Goal: Transaction & Acquisition: Book appointment/travel/reservation

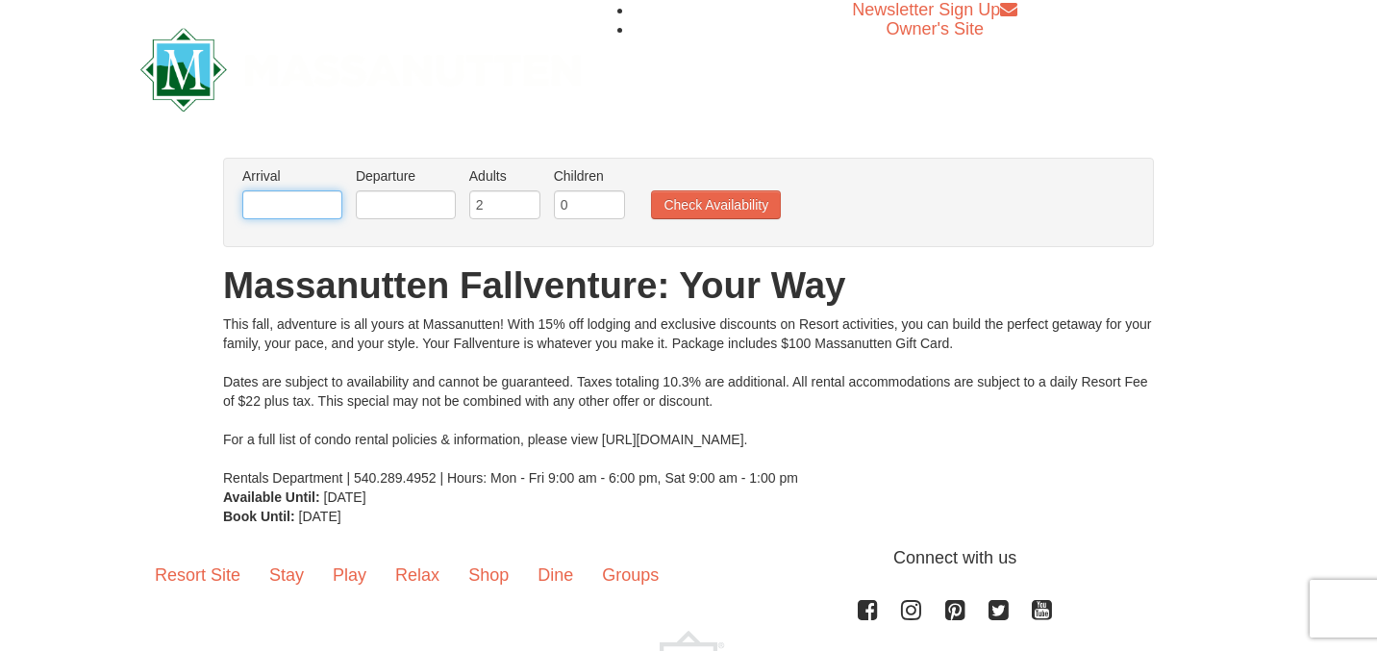
click at [316, 213] on input "text" at bounding box center [292, 204] width 100 height 29
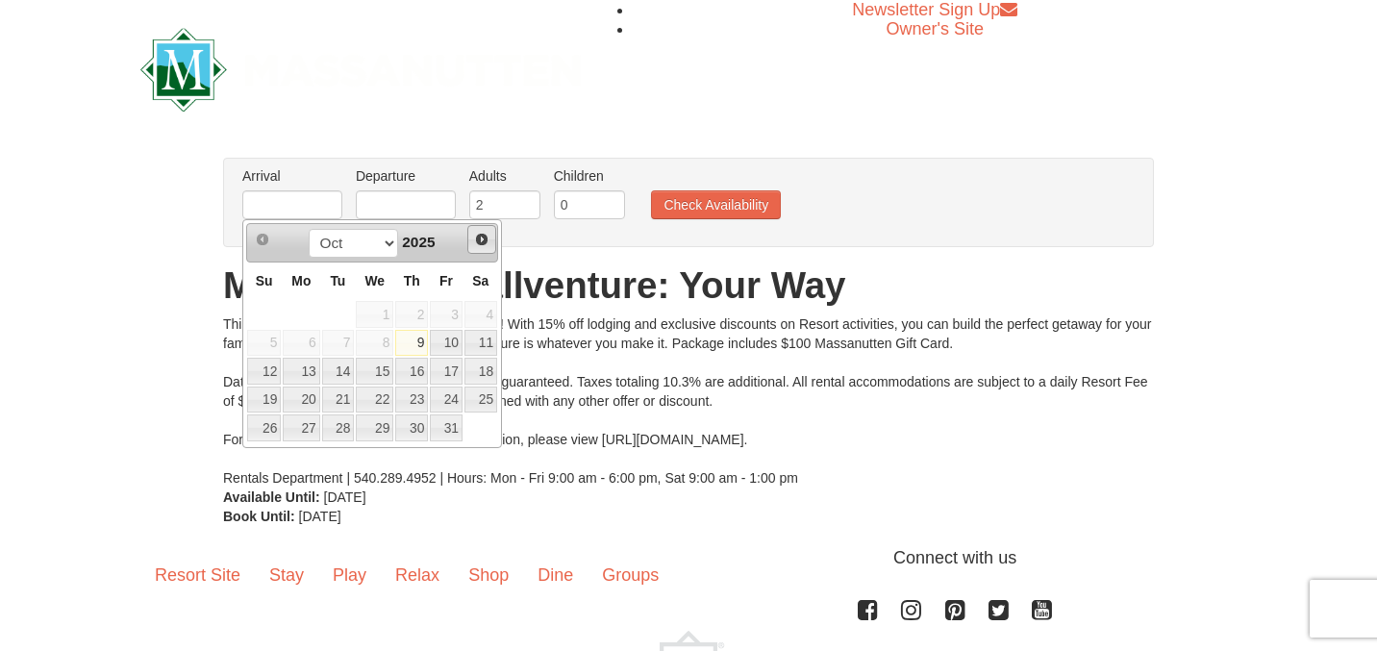
click at [477, 239] on span "Next" at bounding box center [481, 239] width 15 height 15
click at [476, 336] on link "8" at bounding box center [481, 343] width 33 height 27
type input "[DATE]"
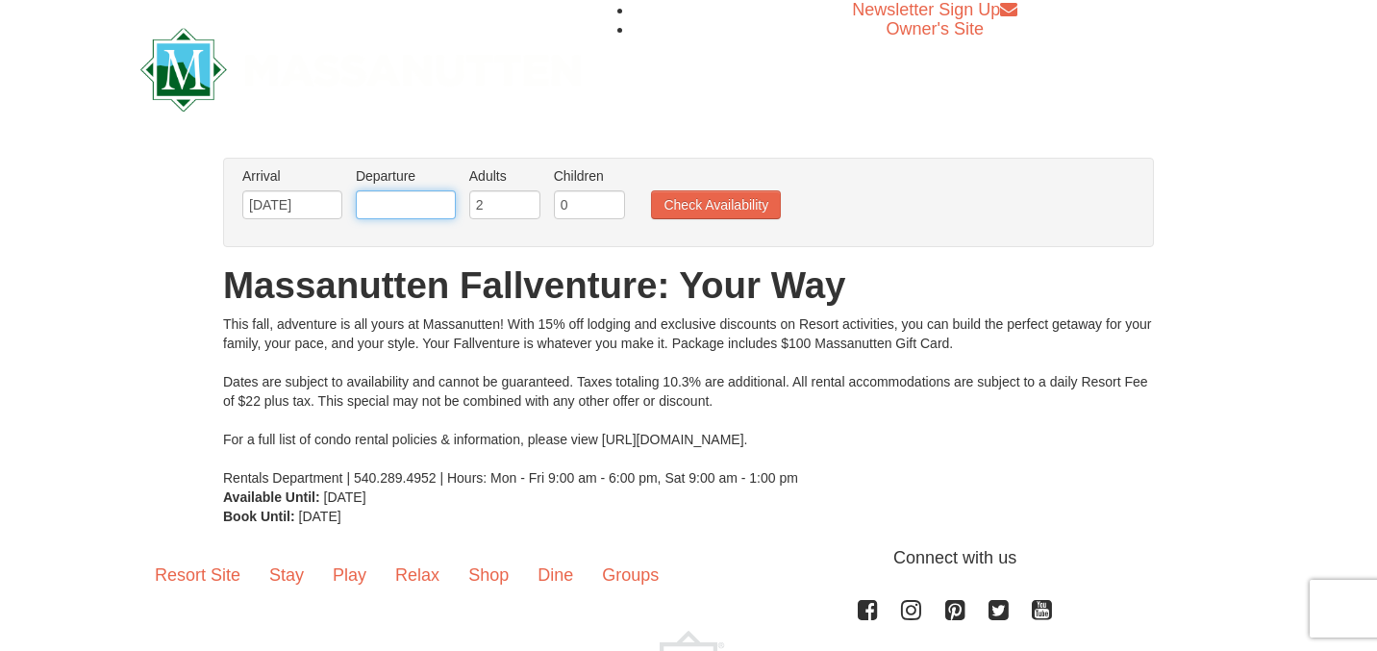
click at [399, 215] on input "text" at bounding box center [406, 204] width 100 height 29
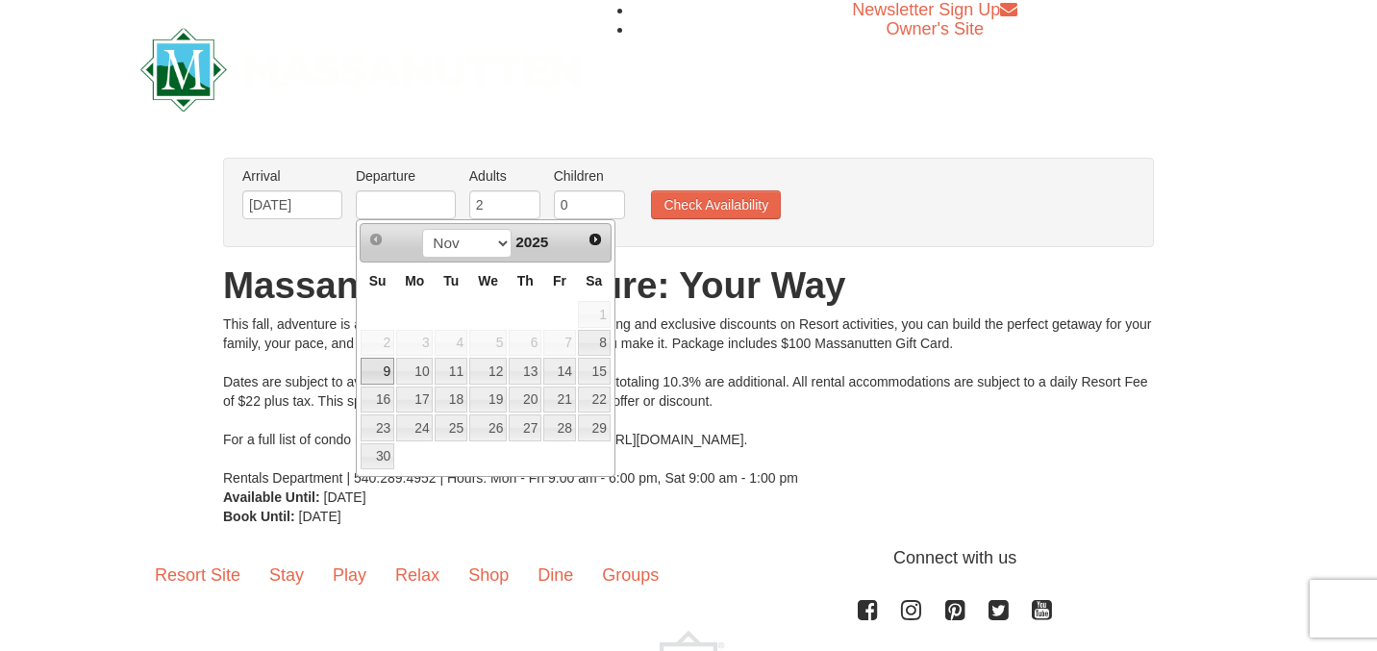
click at [387, 377] on link "9" at bounding box center [378, 371] width 34 height 27
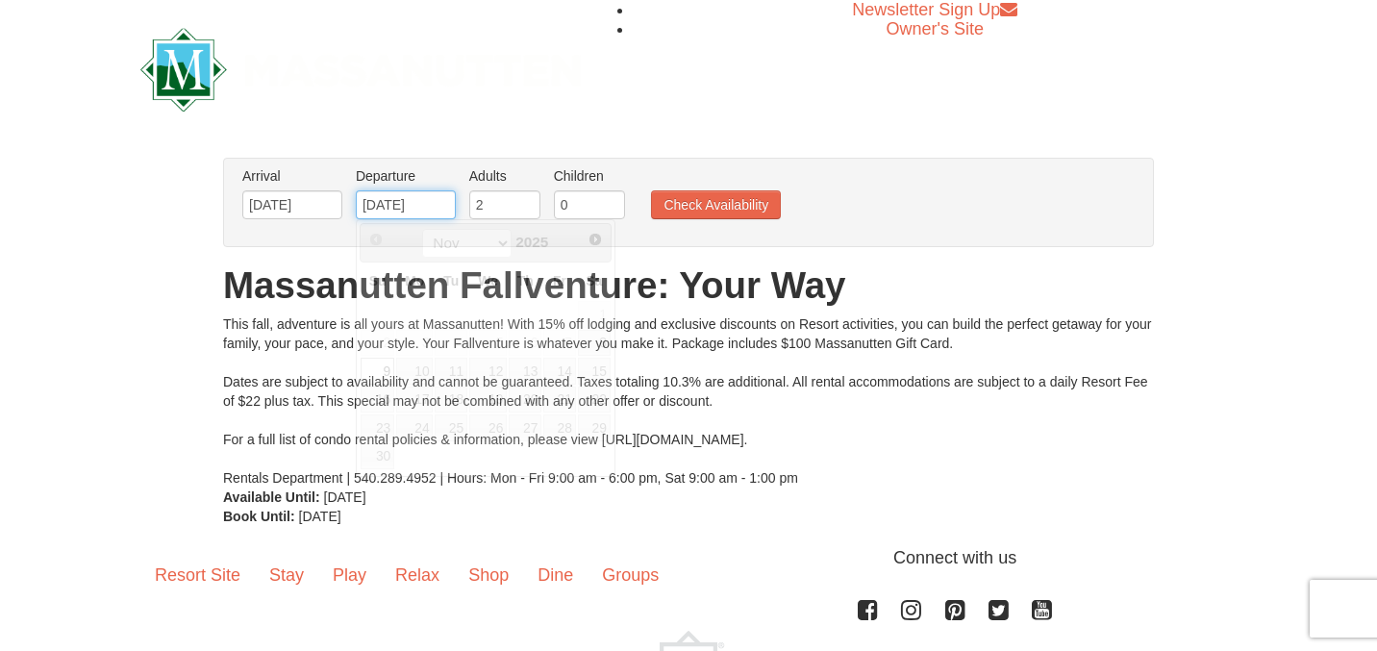
click at [366, 209] on input "11/09/2025" at bounding box center [406, 204] width 100 height 29
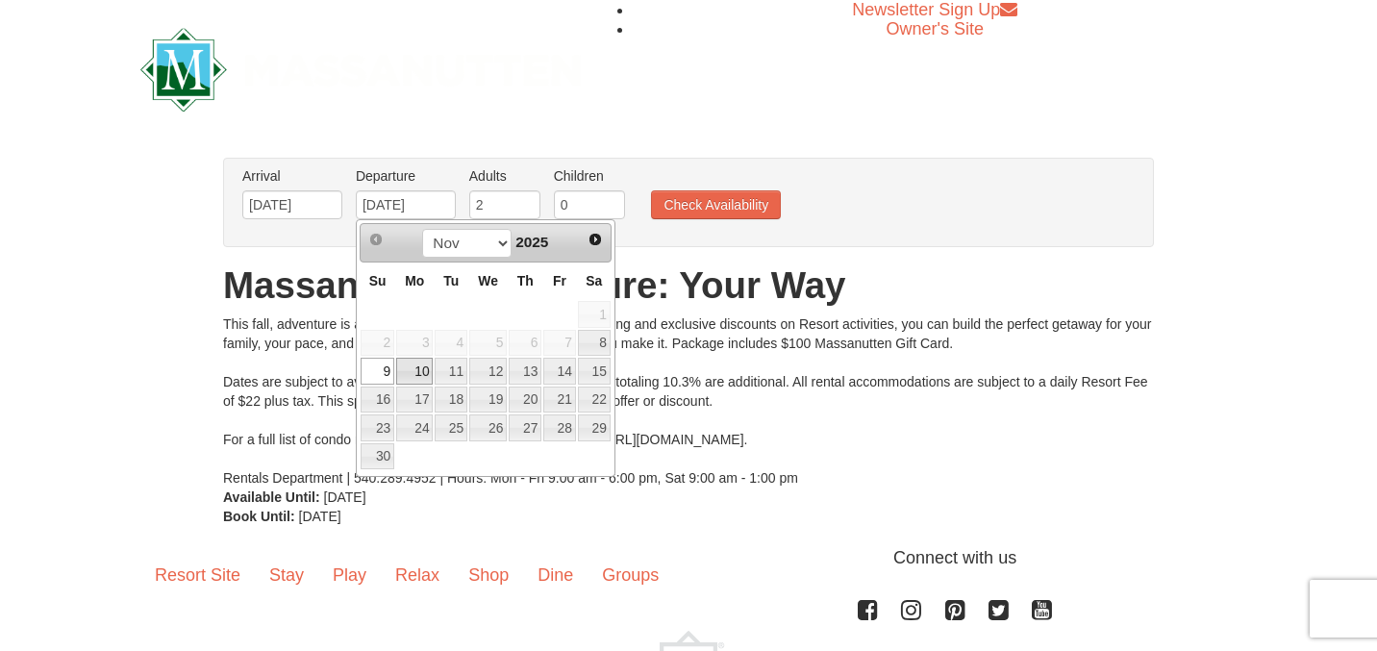
click at [413, 368] on link "10" at bounding box center [414, 371] width 37 height 27
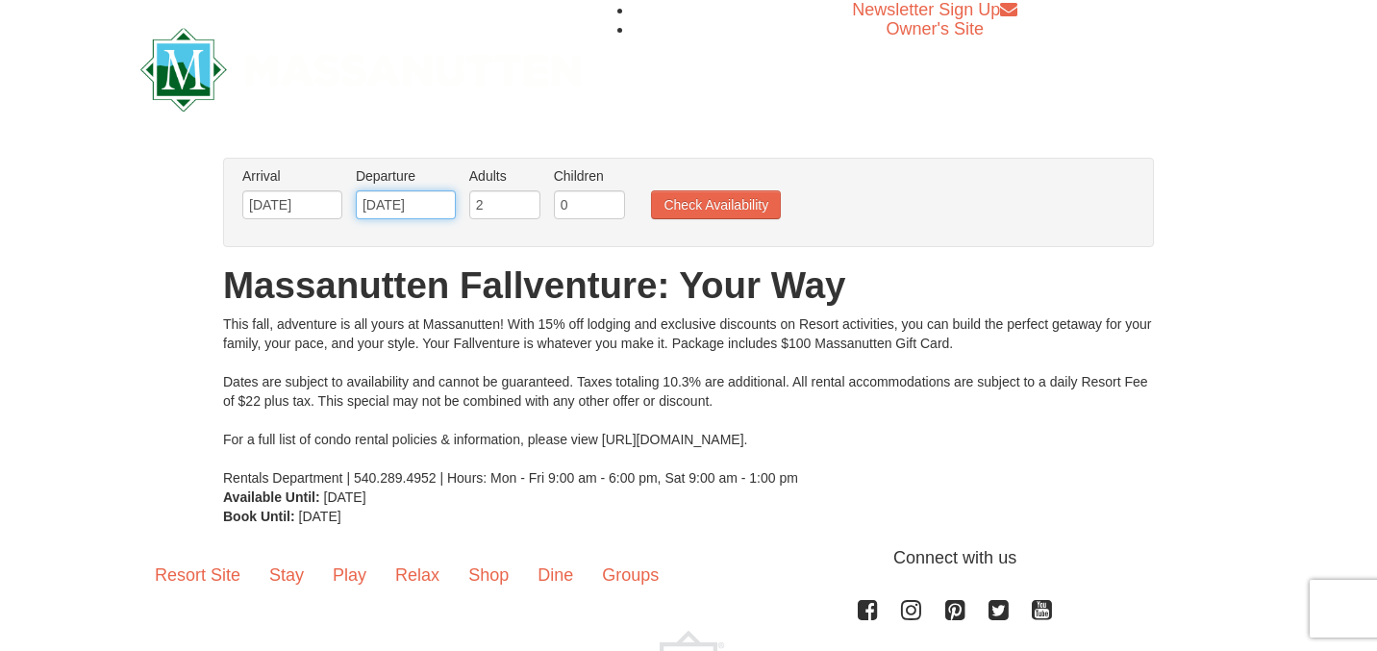
click at [389, 208] on input "11/10/2025" at bounding box center [406, 204] width 100 height 29
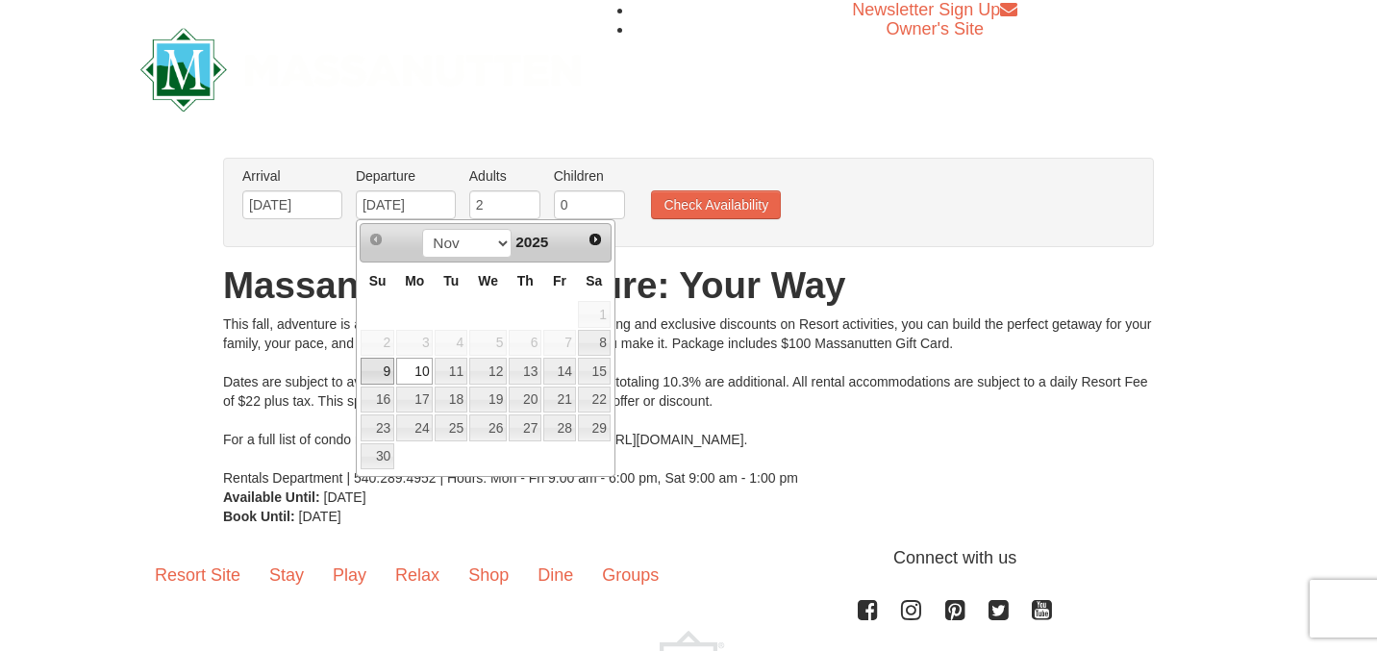
click at [386, 367] on link "9" at bounding box center [378, 371] width 34 height 27
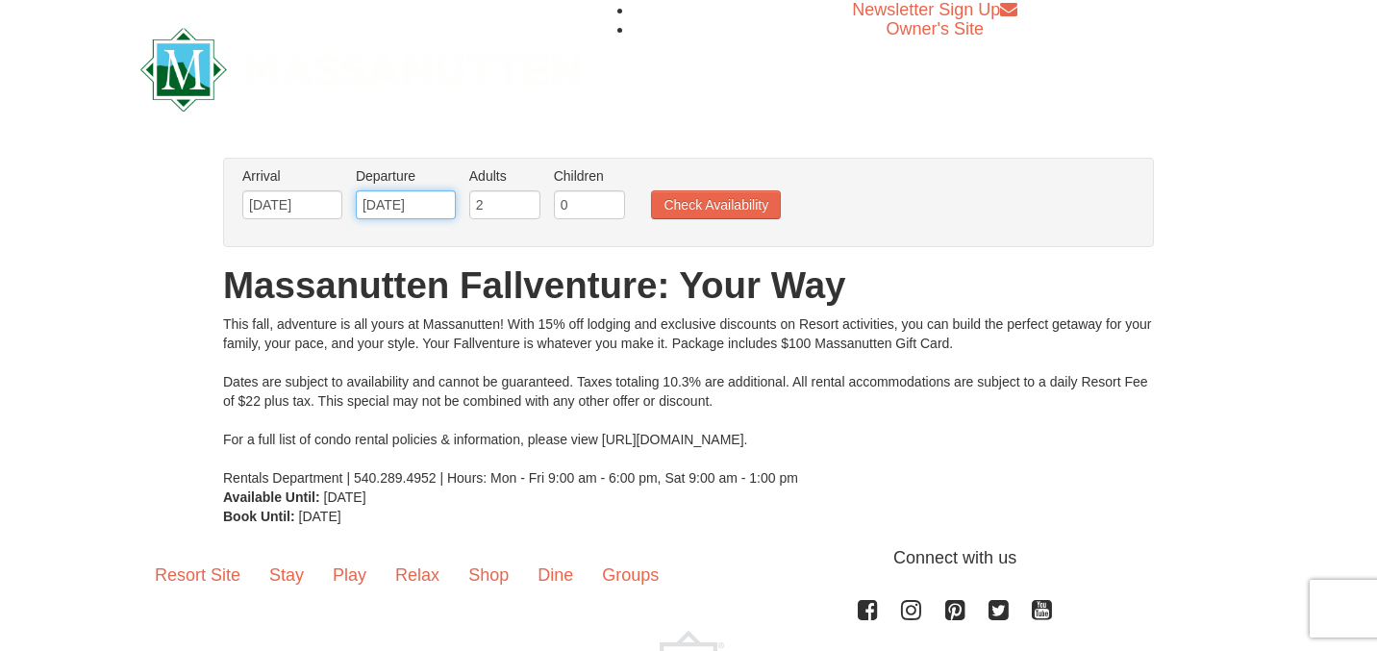
click at [390, 199] on input "11/09/2025" at bounding box center [406, 204] width 100 height 29
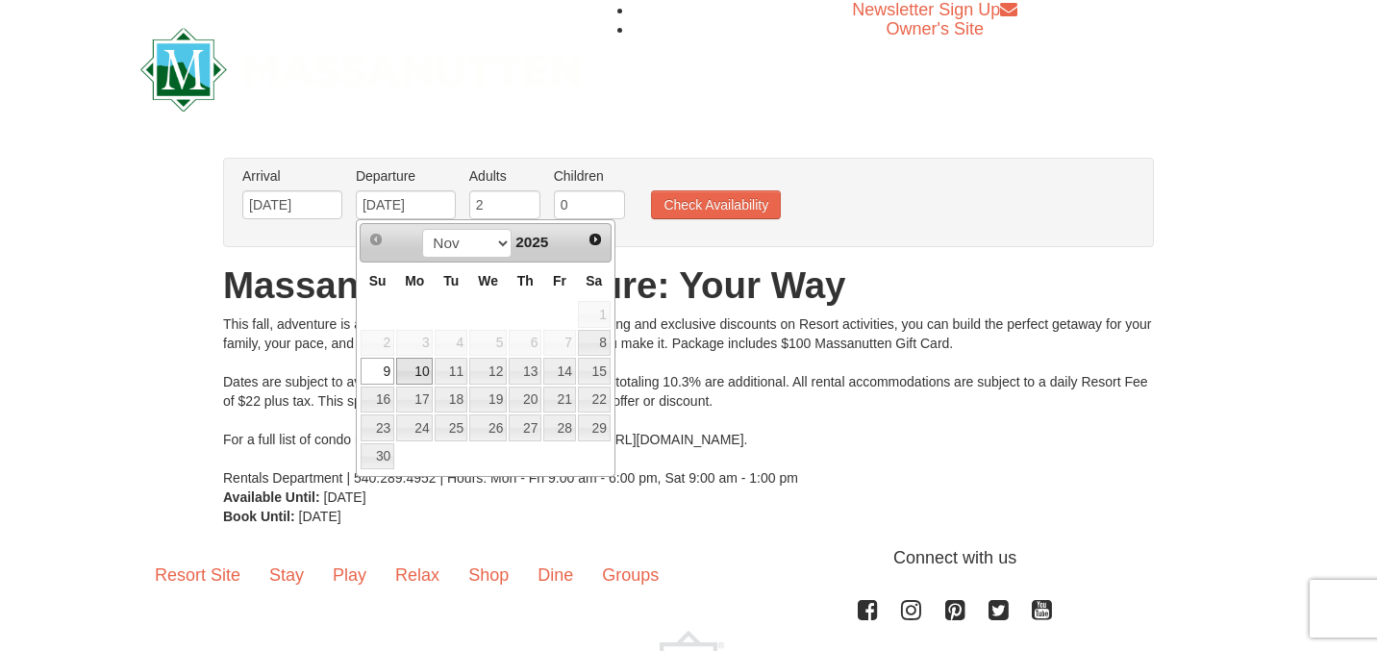
click at [411, 373] on link "10" at bounding box center [414, 371] width 37 height 27
type input "11/10/2025"
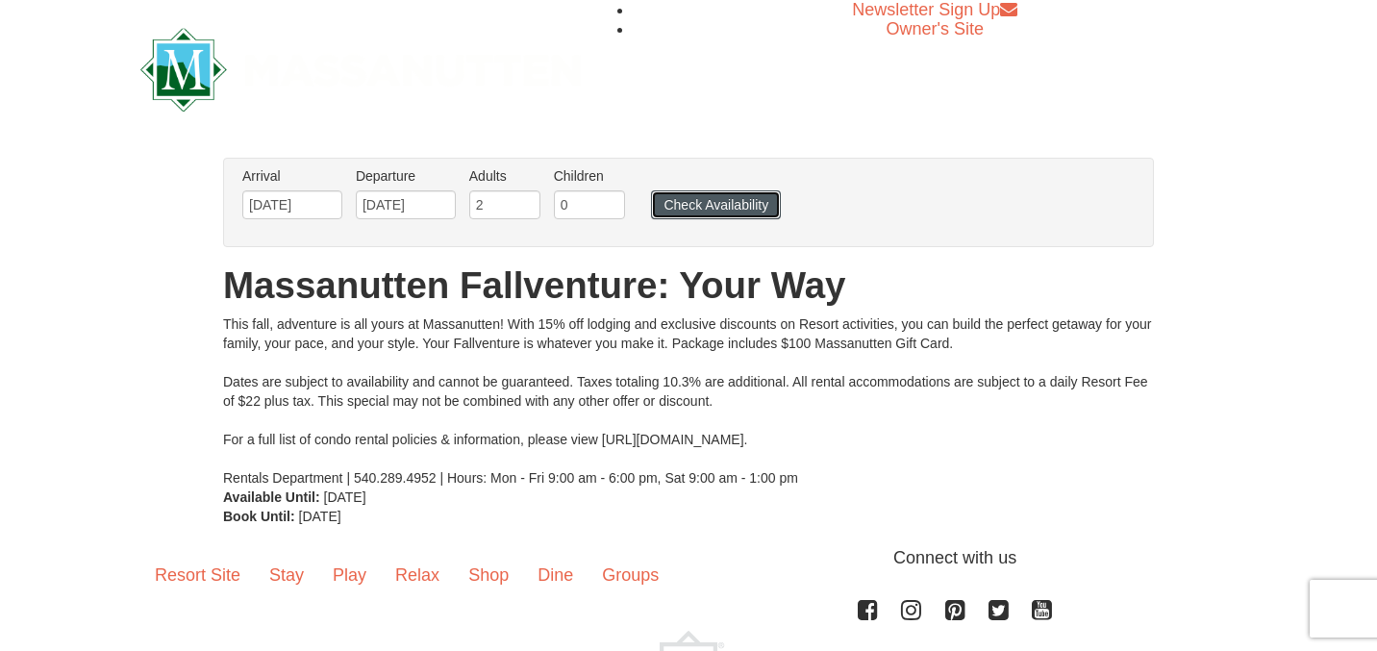
click at [705, 210] on button "Check Availability" at bounding box center [716, 204] width 130 height 29
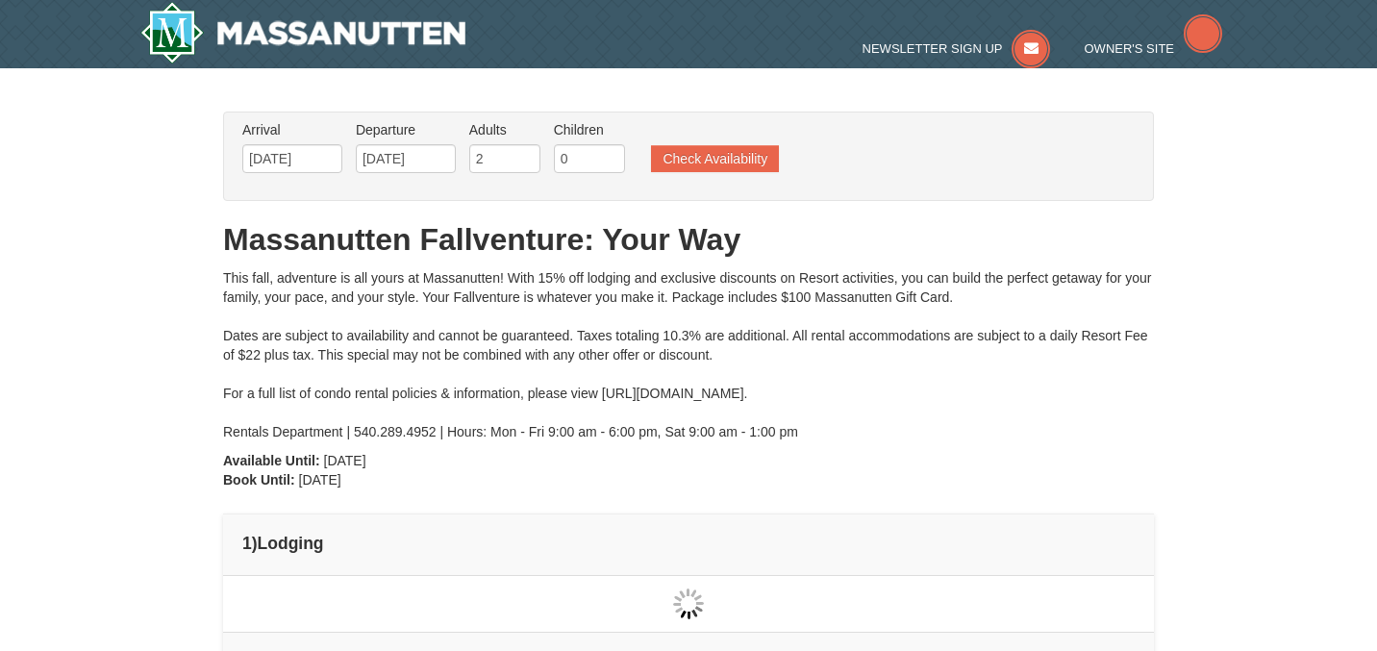
type input "[DATE]"
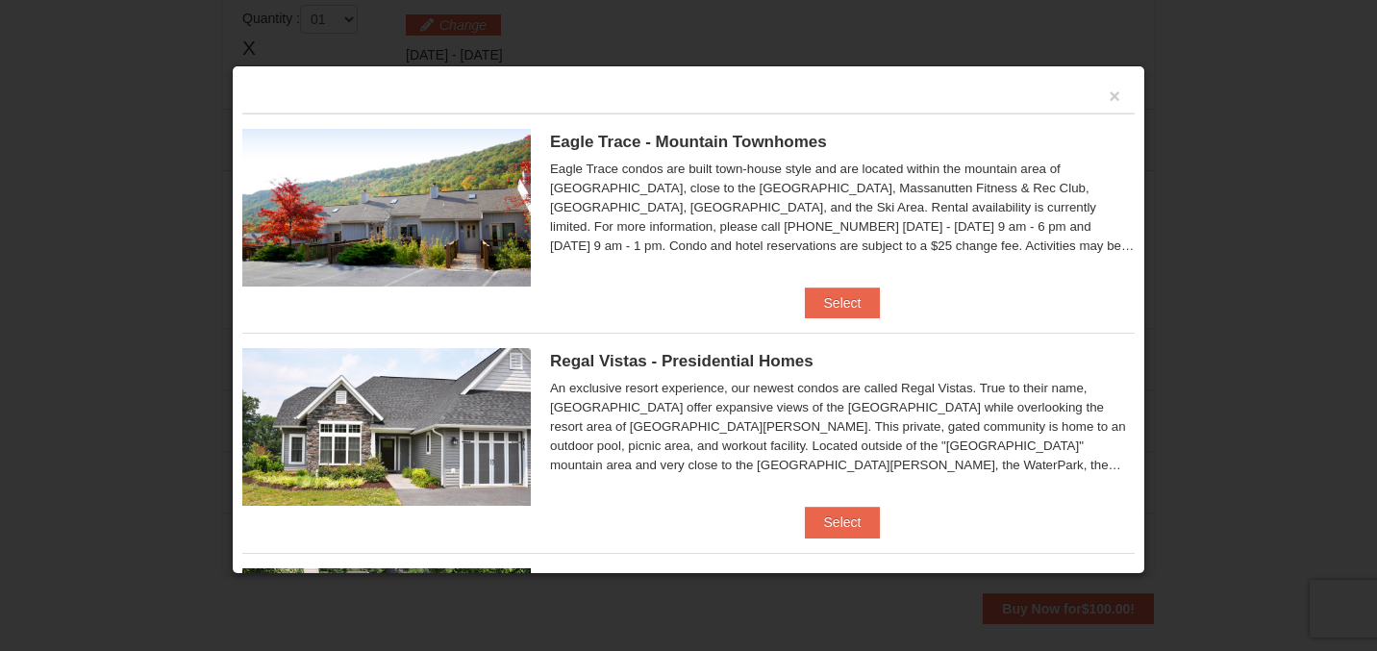
scroll to position [588, 0]
click at [1112, 100] on button "×" at bounding box center [1115, 96] width 12 height 19
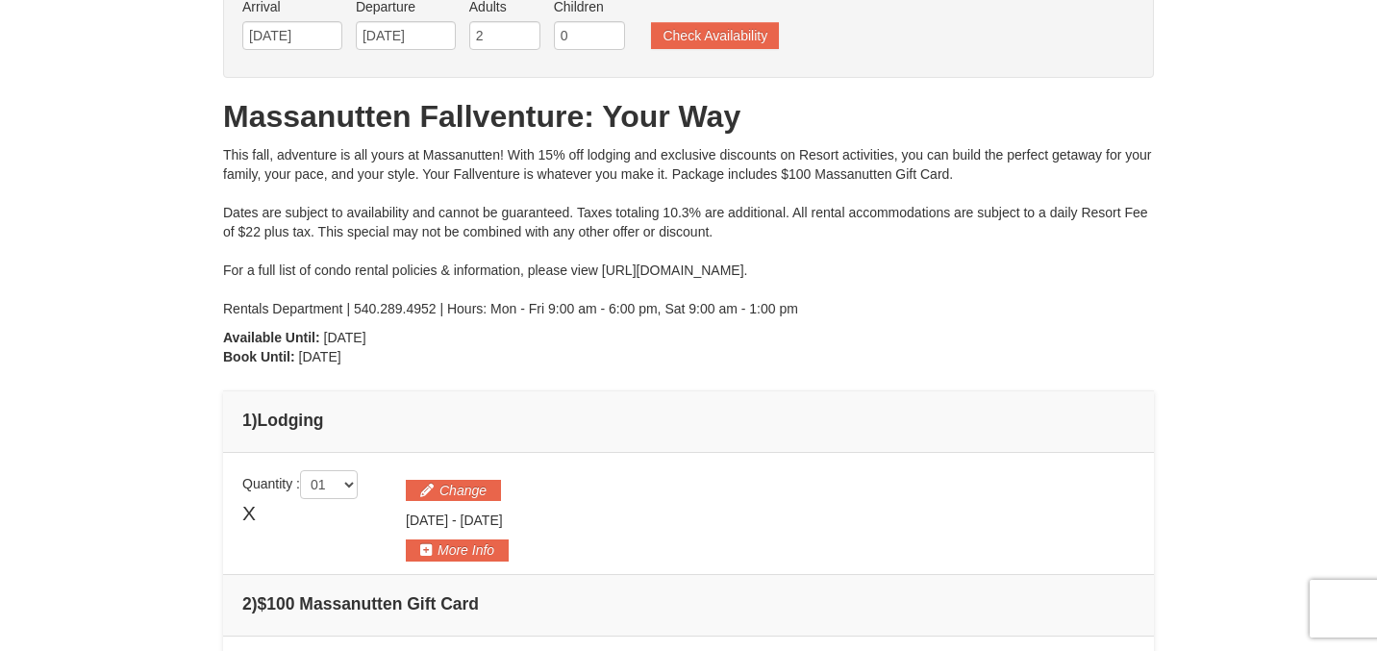
scroll to position [0, 0]
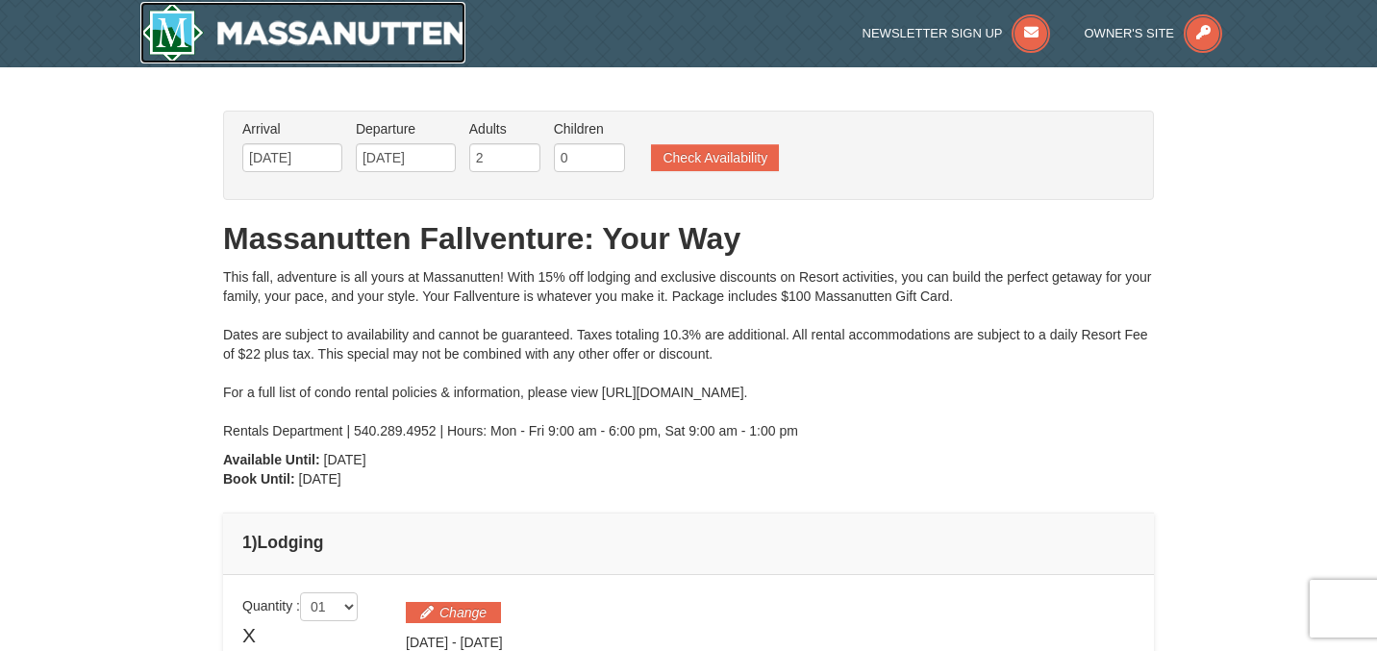
click at [361, 28] on img at bounding box center [302, 33] width 325 height 62
